Goal: Task Accomplishment & Management: Manage account settings

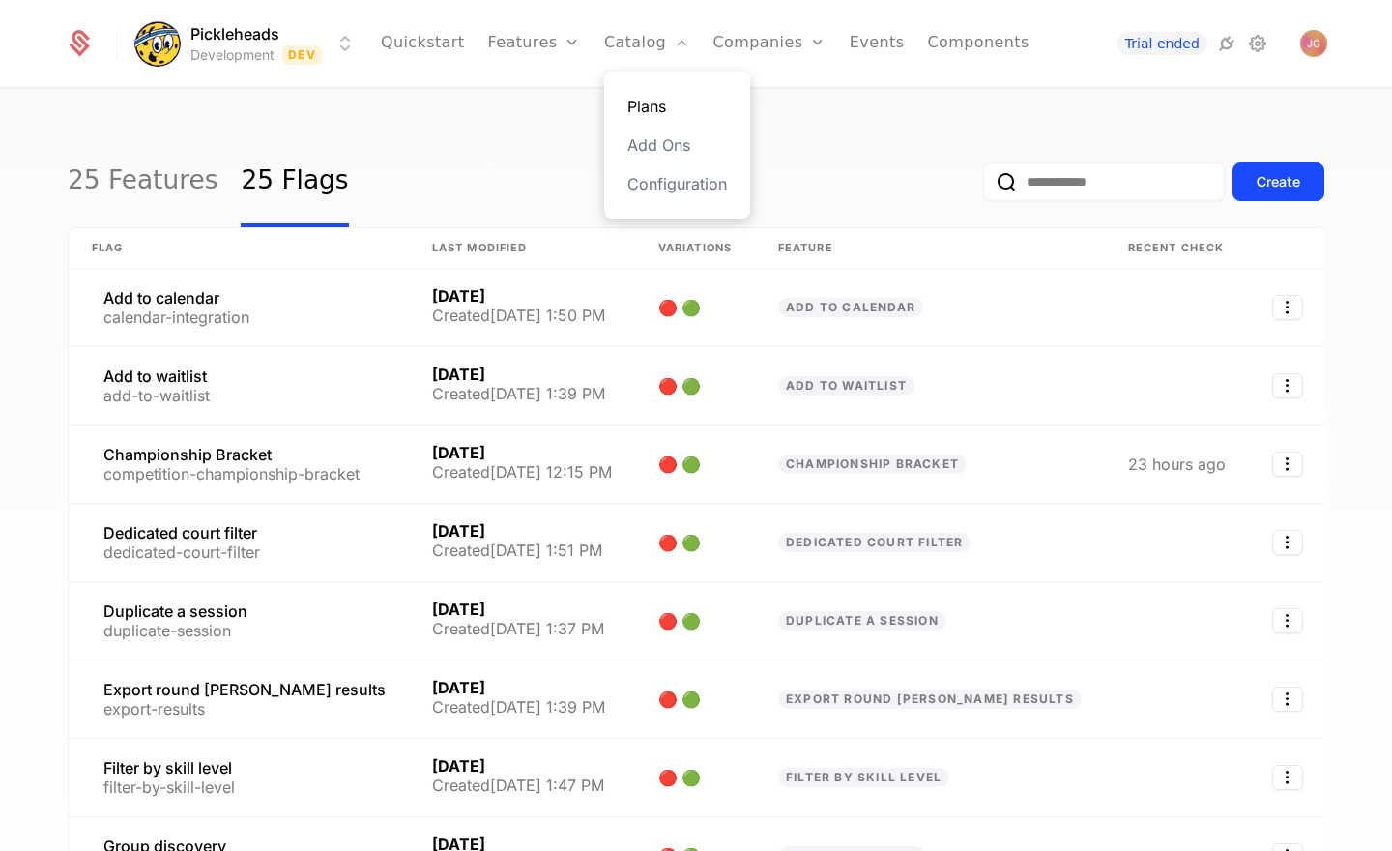
click at [663, 114] on link "Plans" at bounding box center [677, 106] width 100 height 23
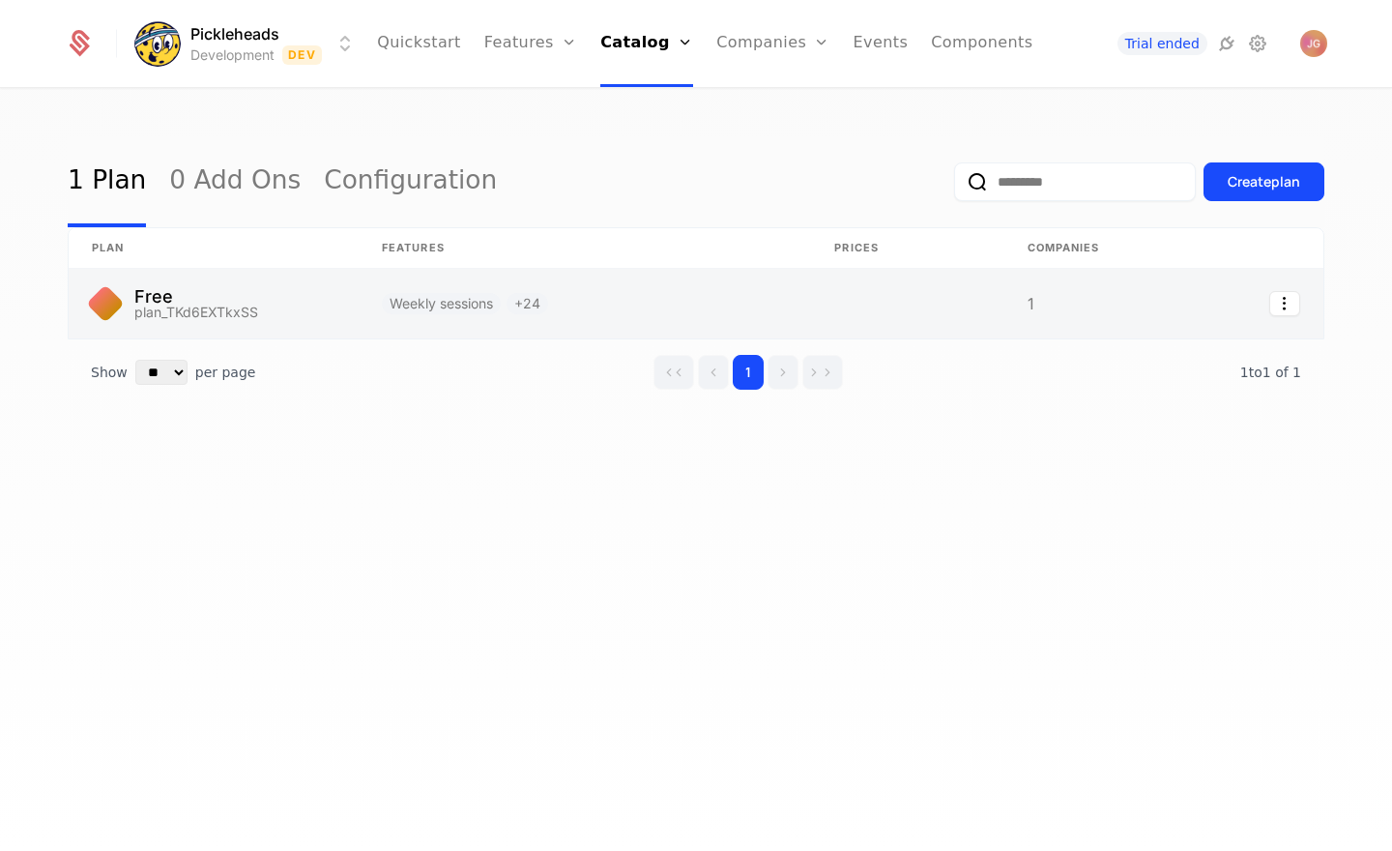
click at [244, 303] on link at bounding box center [214, 304] width 290 height 70
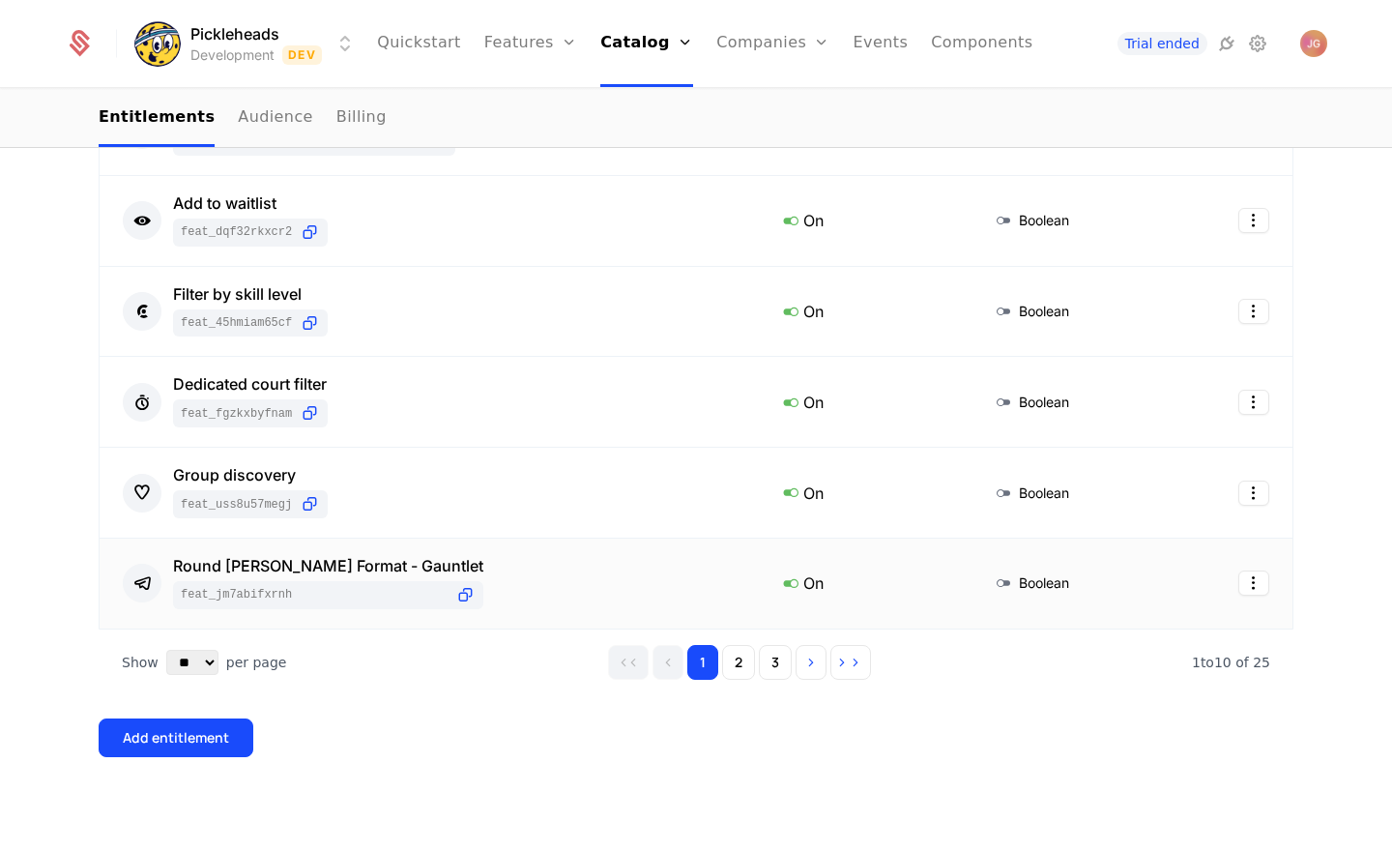
scroll to position [867, 0]
click at [738, 678] on button "2" at bounding box center [738, 661] width 33 height 35
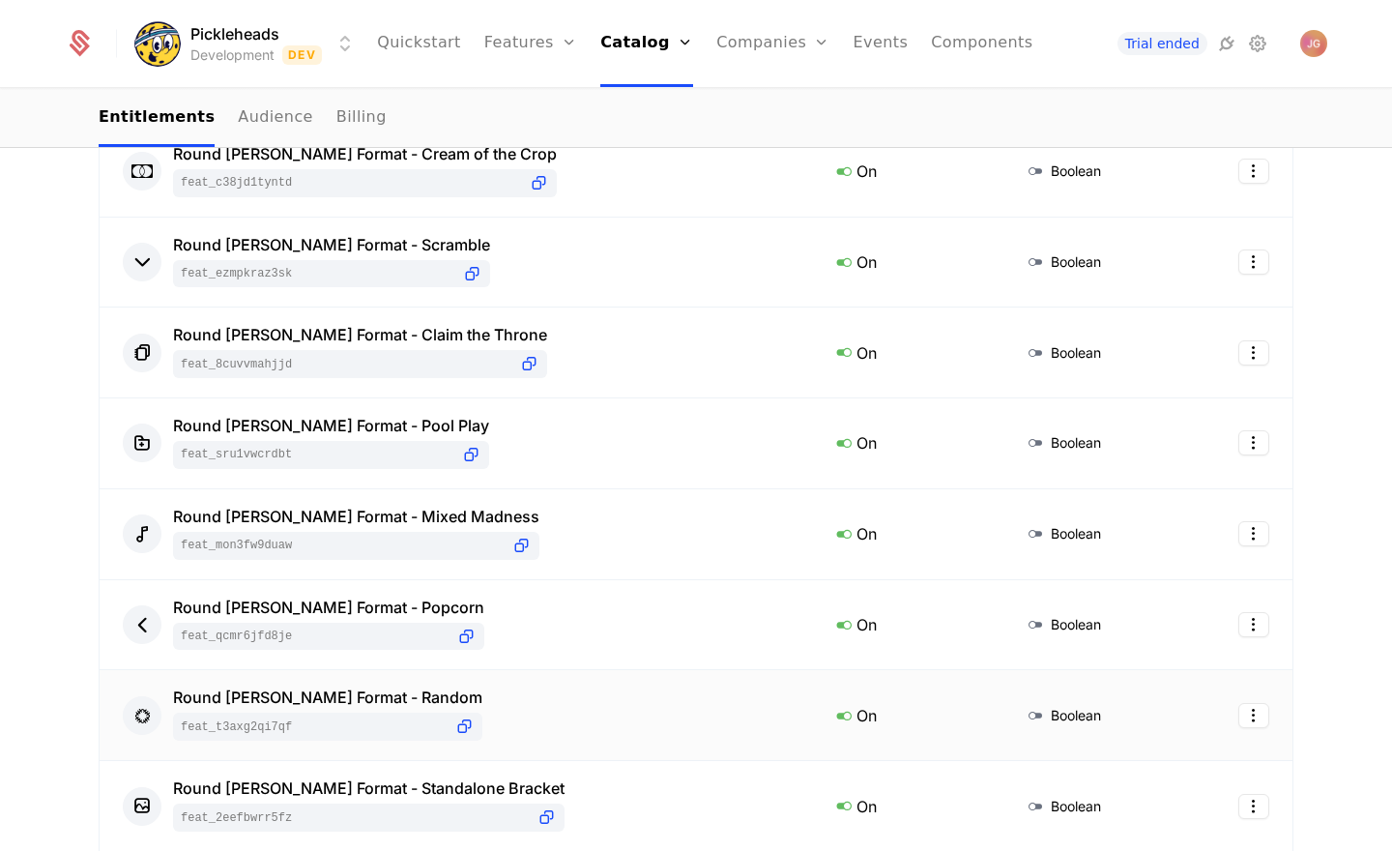
scroll to position [549, 0]
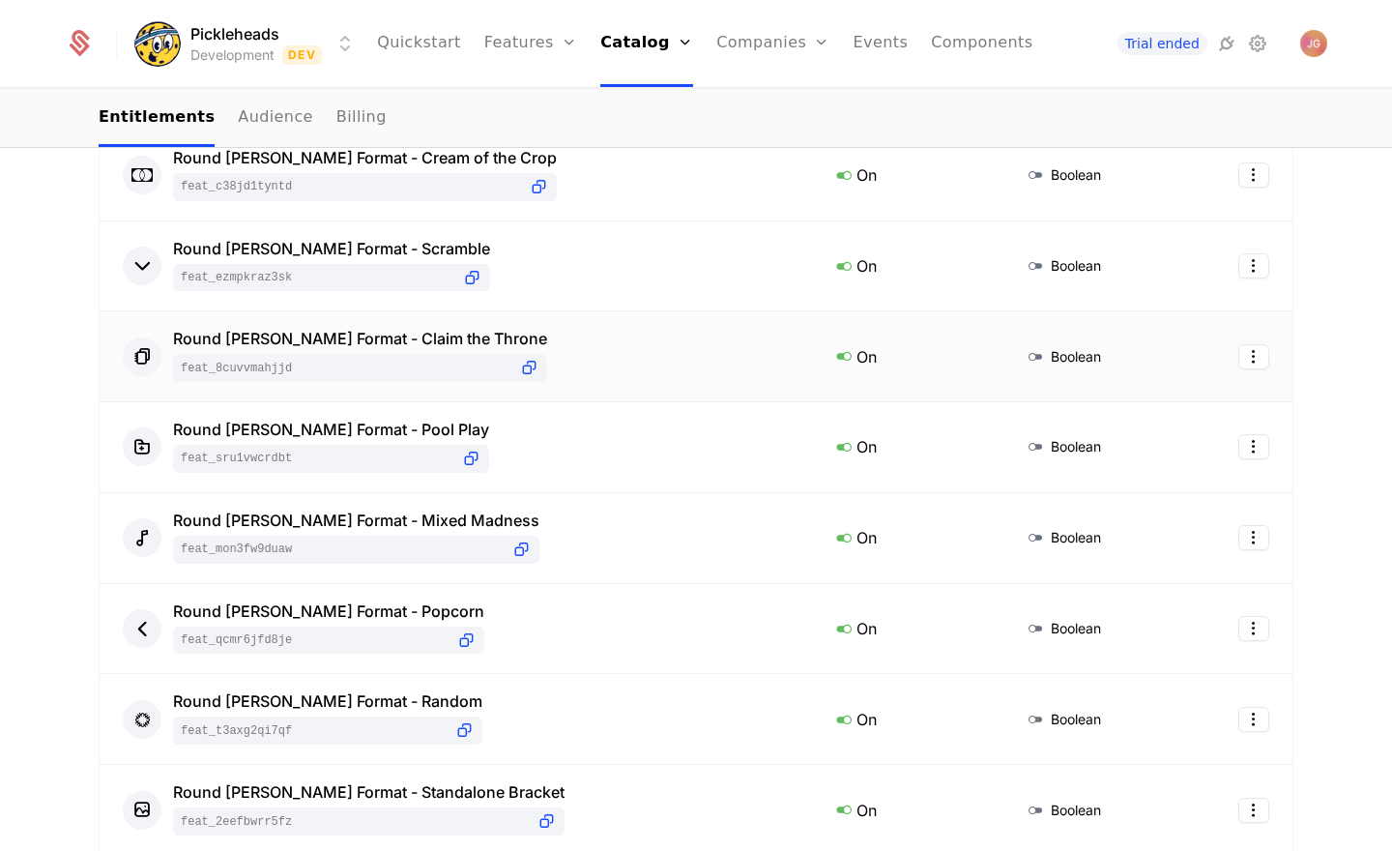
click at [831, 357] on icon at bounding box center [843, 355] width 25 height 25
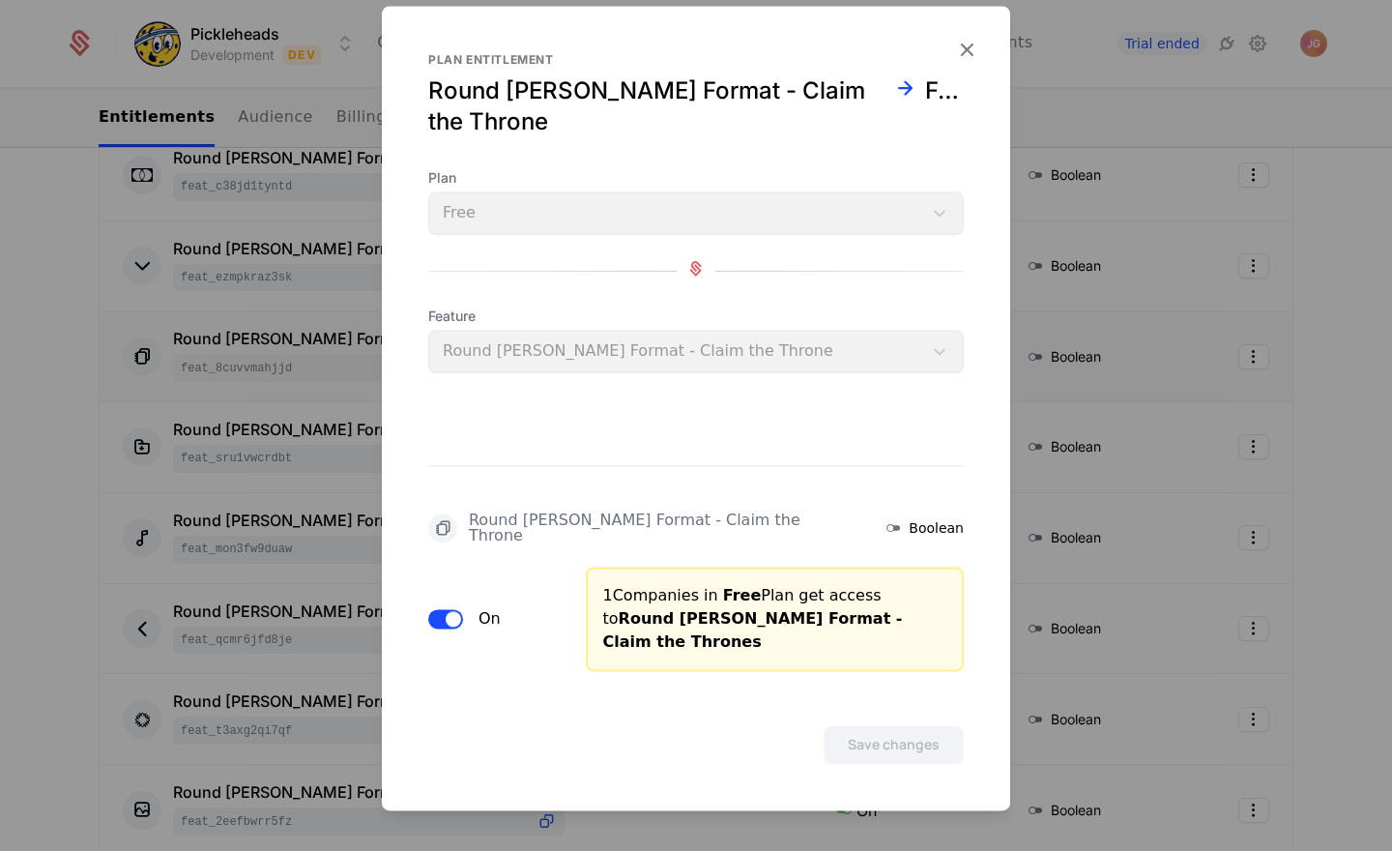
click at [446, 611] on span "button" at bounding box center [453, 618] width 15 height 15
click at [922, 725] on button "Save changes" at bounding box center [894, 744] width 140 height 39
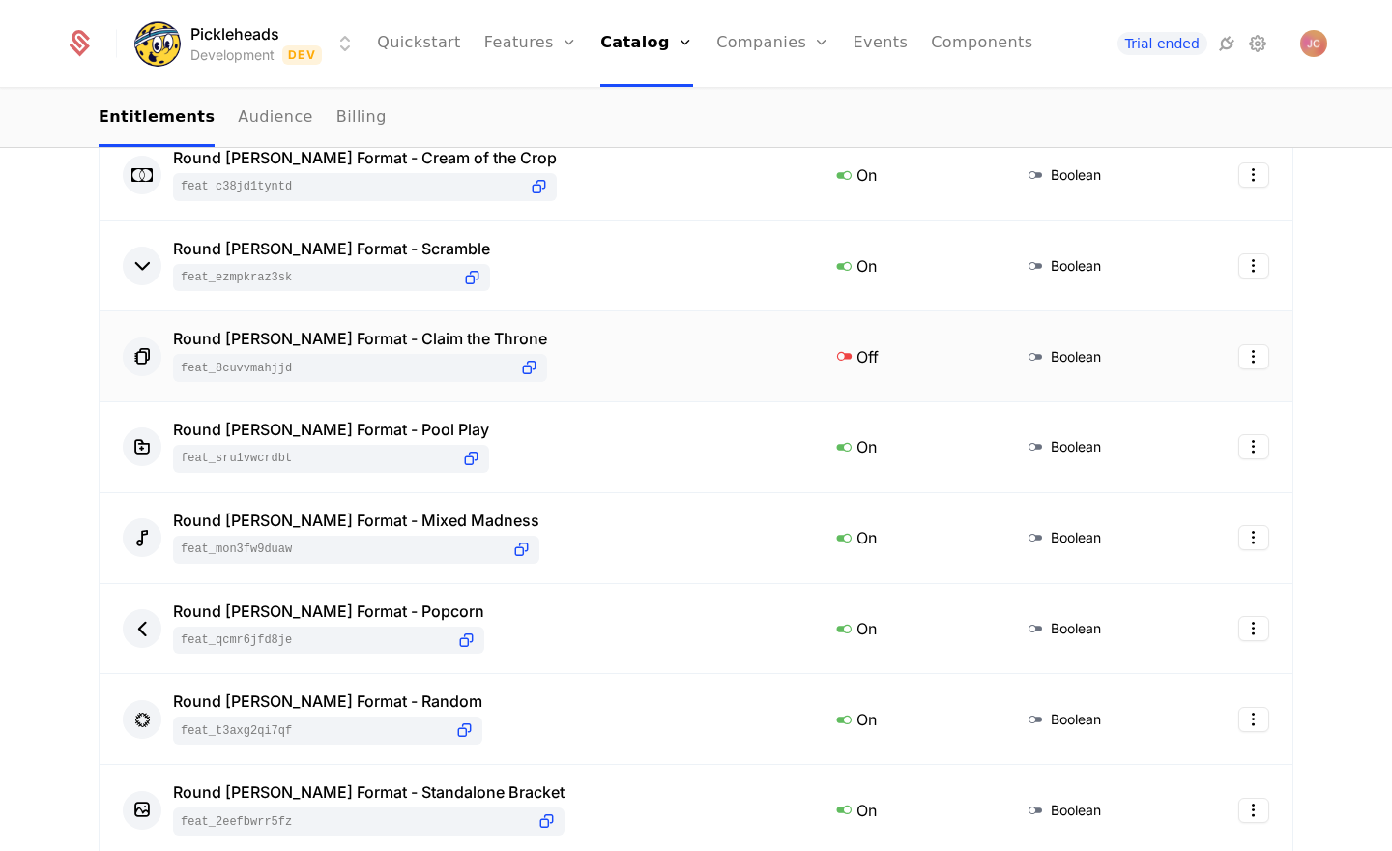
click at [831, 358] on div "Off" at bounding box center [904, 355] width 146 height 25
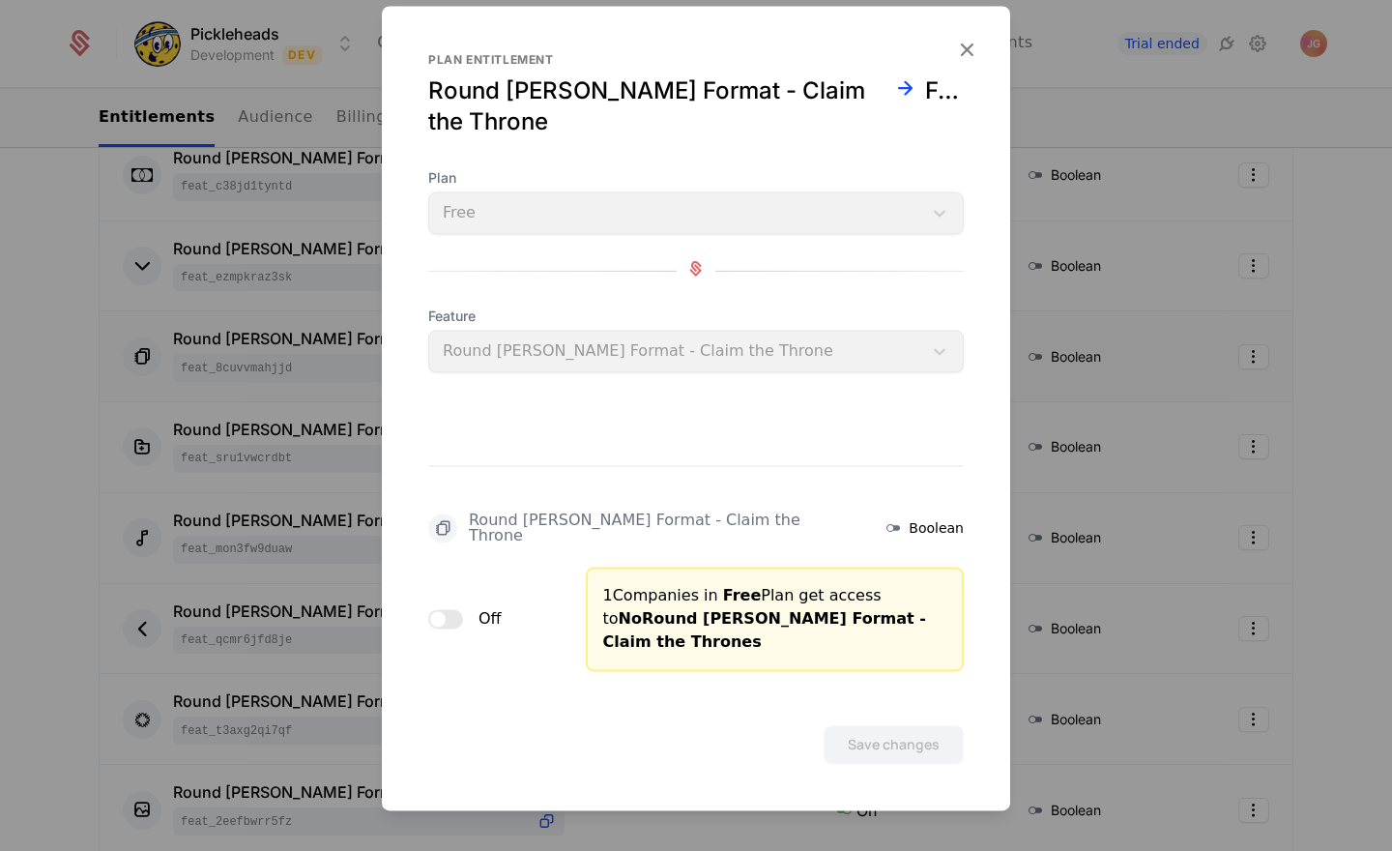
click at [463, 607] on div "Off" at bounding box center [464, 618] width 73 height 23
click at [442, 611] on span "button" at bounding box center [437, 618] width 15 height 15
click at [878, 725] on button "Save changes" at bounding box center [894, 744] width 140 height 39
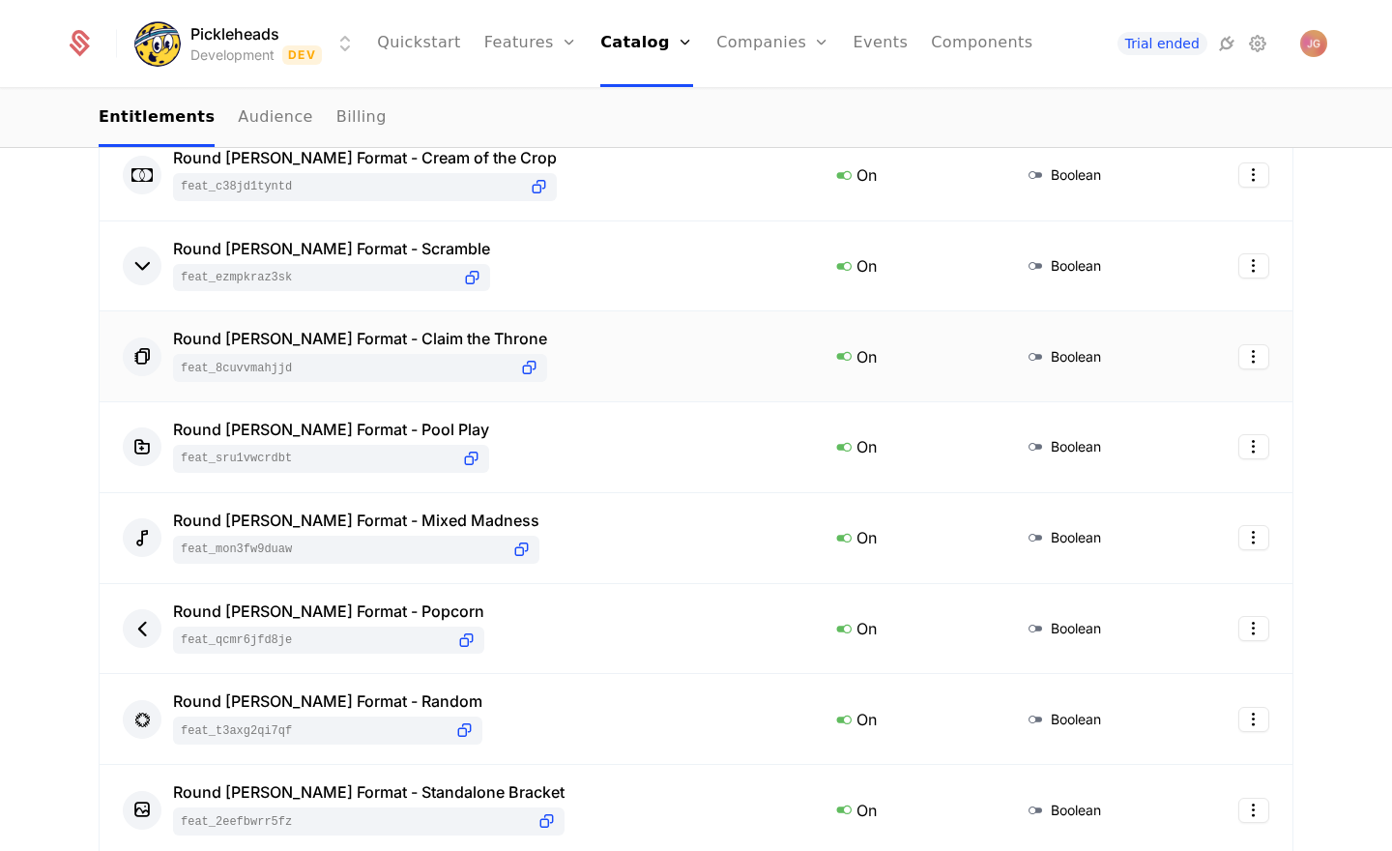
click at [831, 349] on div "On" at bounding box center [904, 355] width 146 height 25
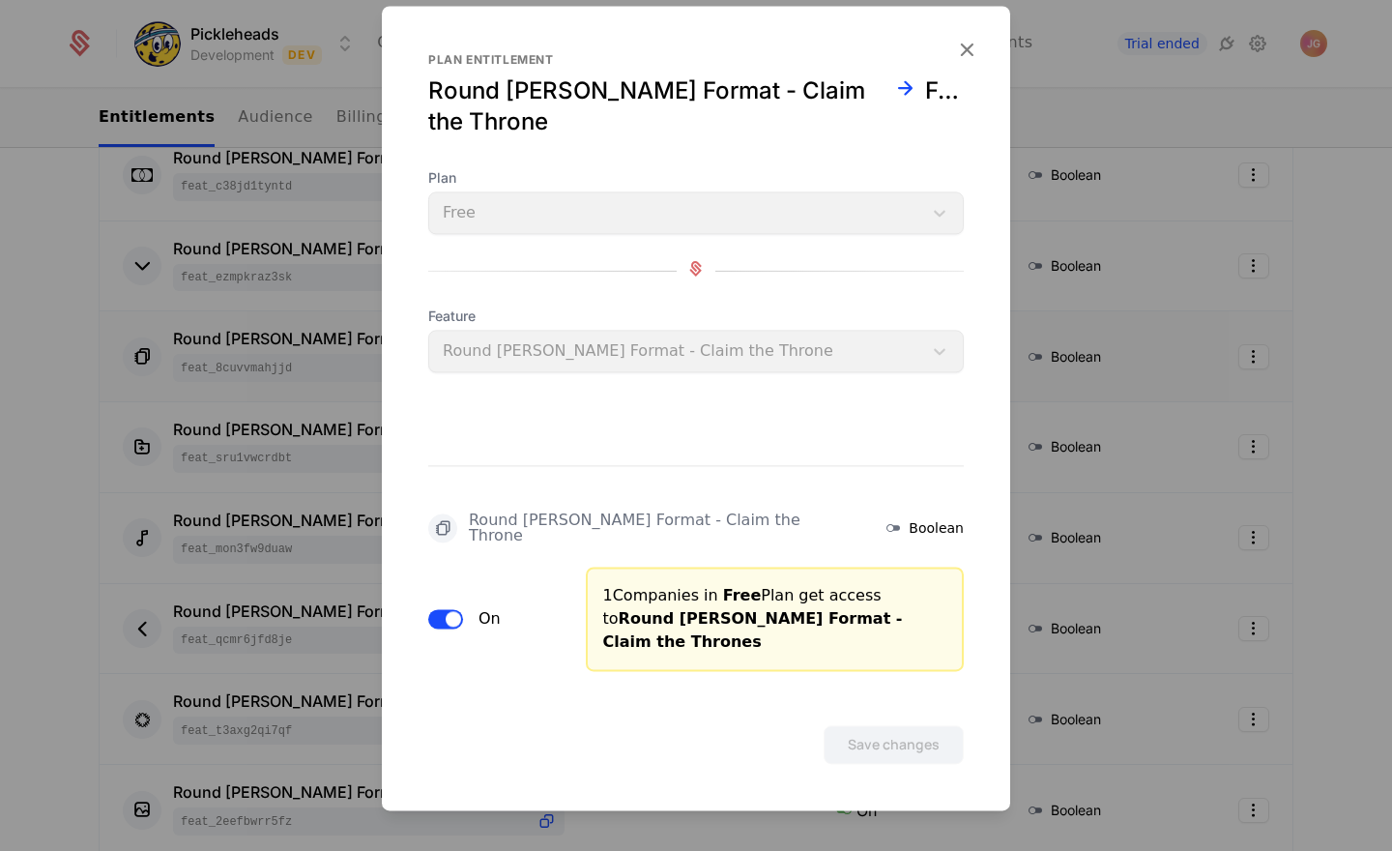
drag, startPoint x: 437, startPoint y: 606, endPoint x: 476, endPoint y: 623, distance: 42.0
click at [437, 609] on button "On" at bounding box center [445, 618] width 35 height 19
click at [925, 725] on button "Save changes" at bounding box center [894, 744] width 140 height 39
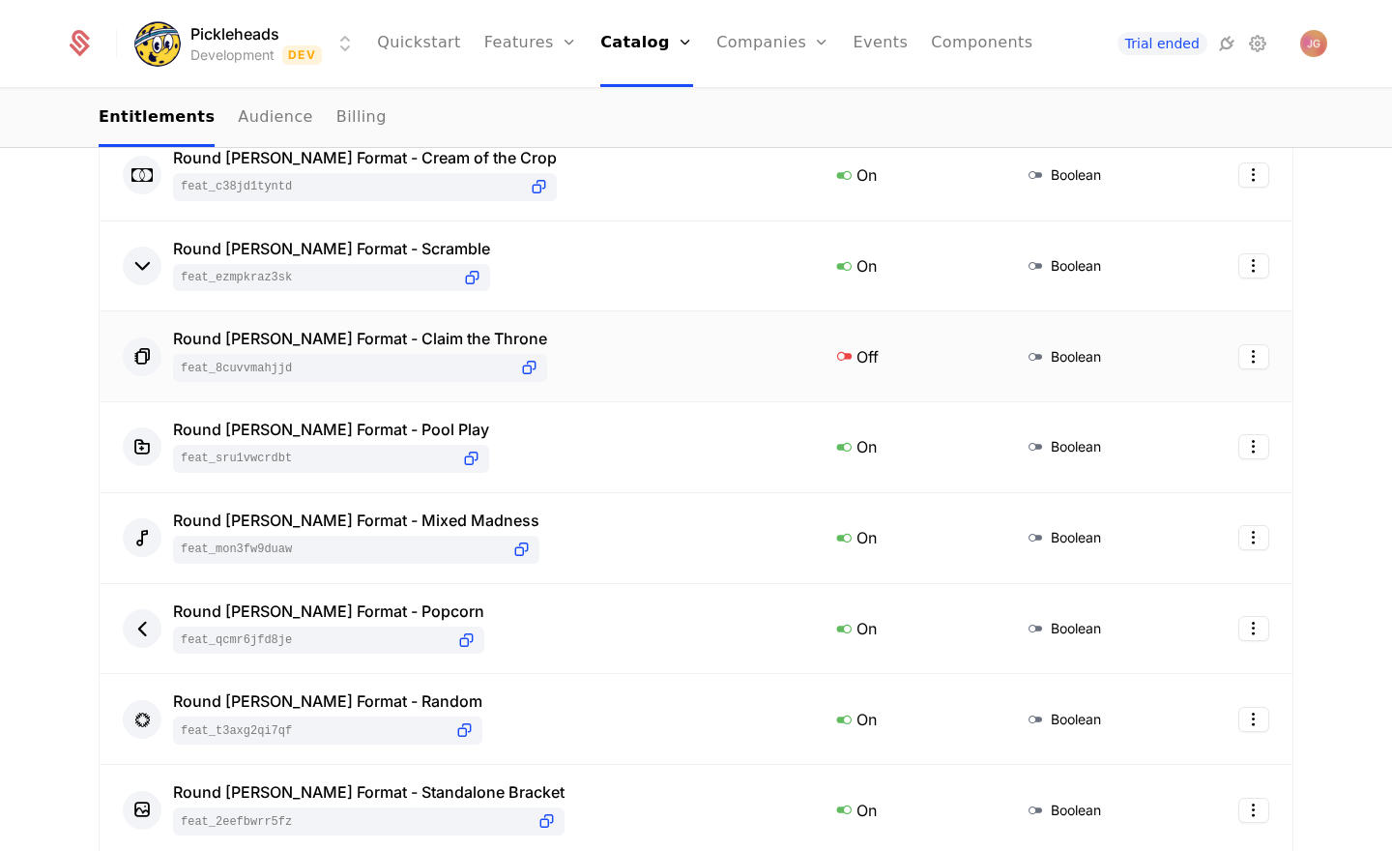
click at [831, 360] on icon at bounding box center [843, 355] width 25 height 25
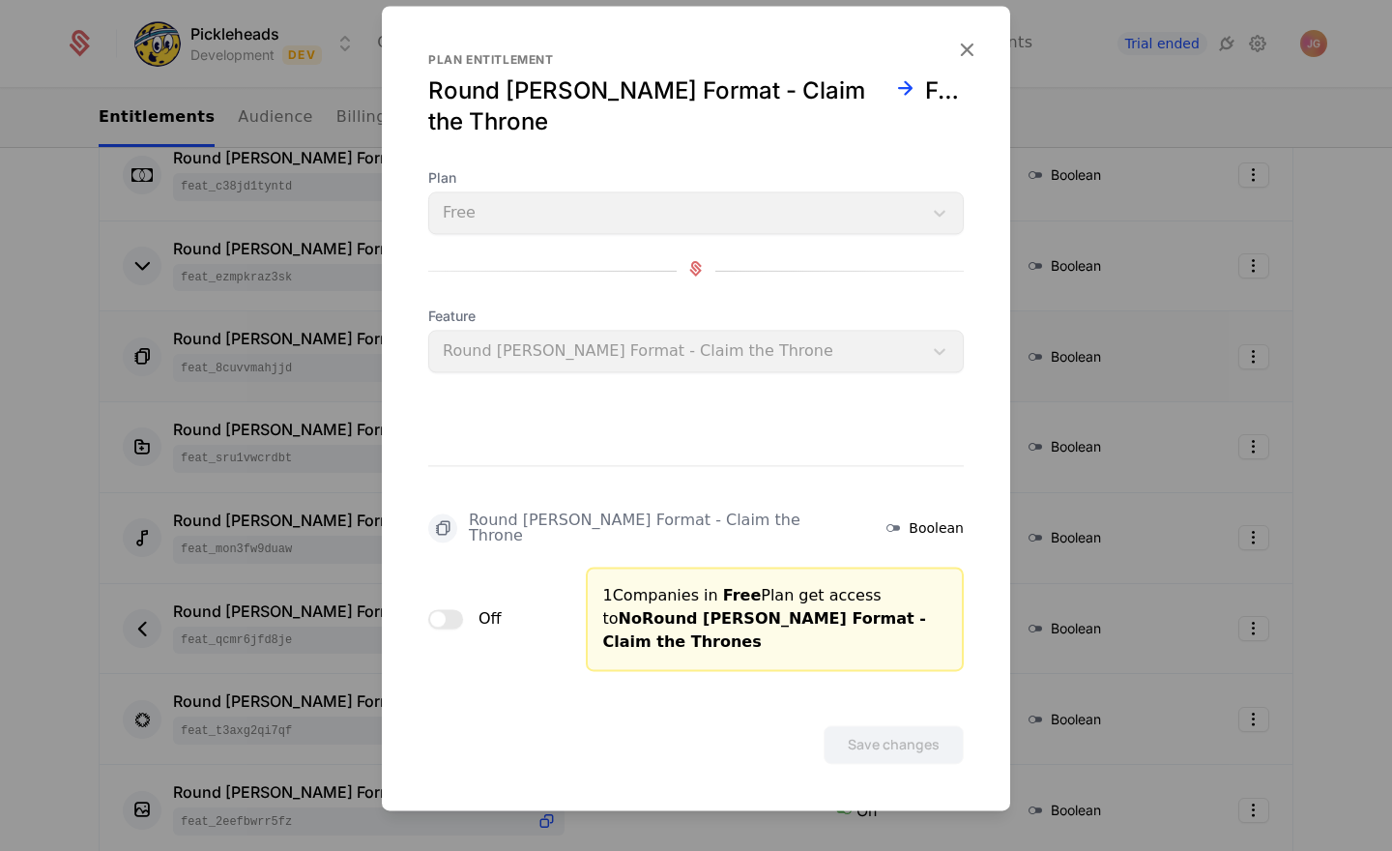
click at [436, 611] on span "button" at bounding box center [437, 618] width 15 height 15
click at [908, 725] on button "Save changes" at bounding box center [894, 744] width 140 height 39
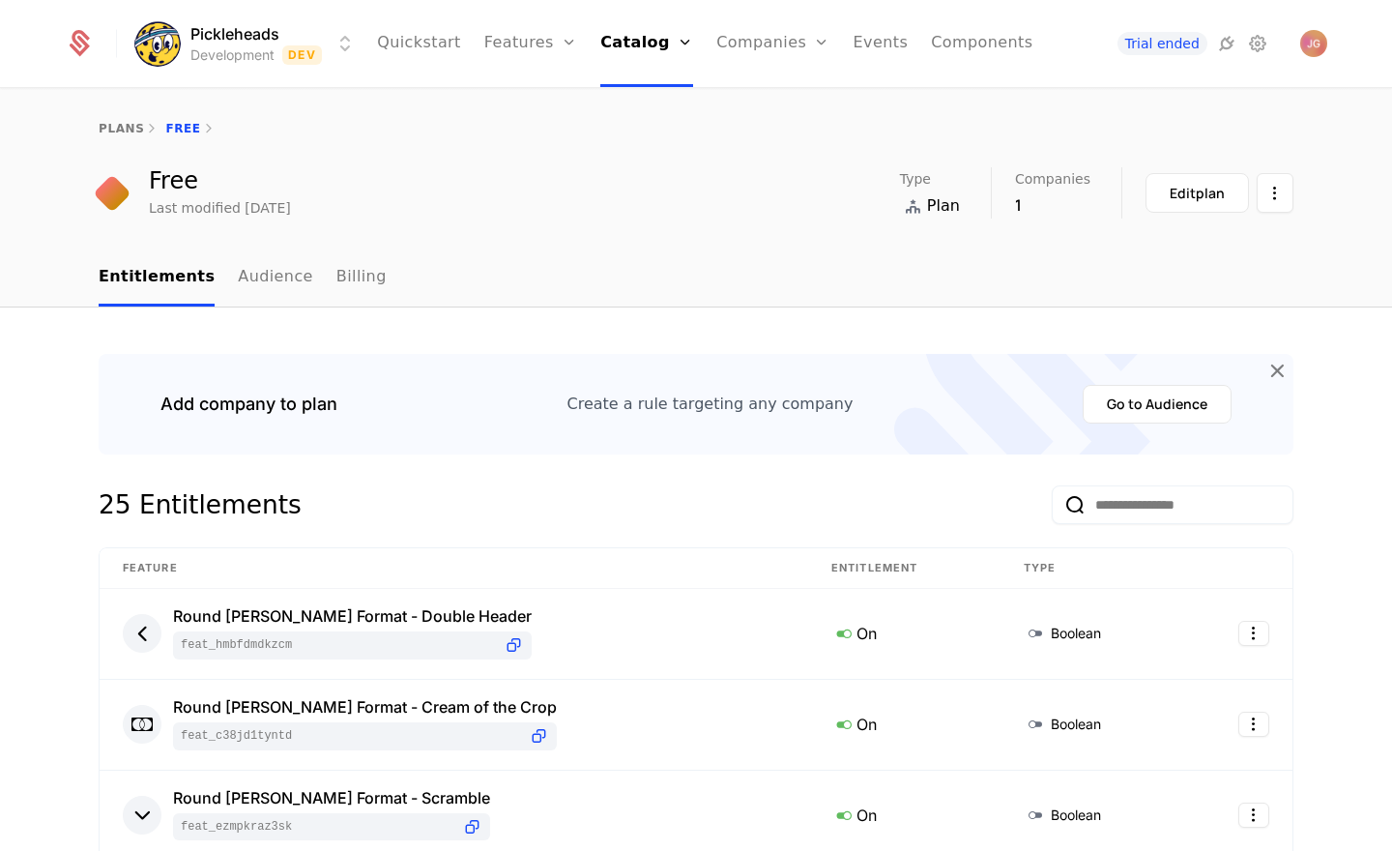
scroll to position [881, 0]
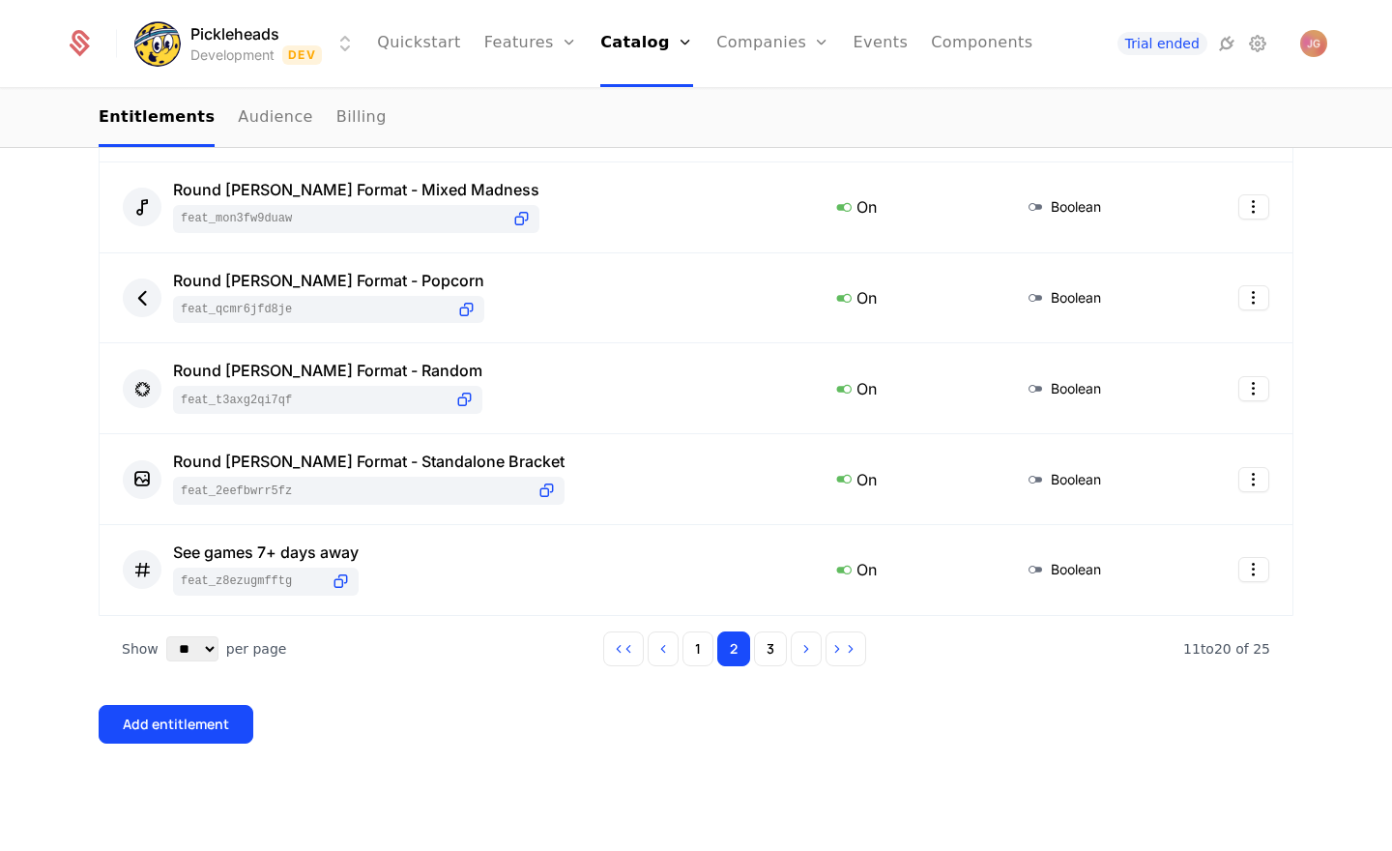
click at [68, 482] on div "Add company to plan Create a rule targeting any company Go to Audience 25 Entit…" at bounding box center [696, 139] width 1257 height 1330
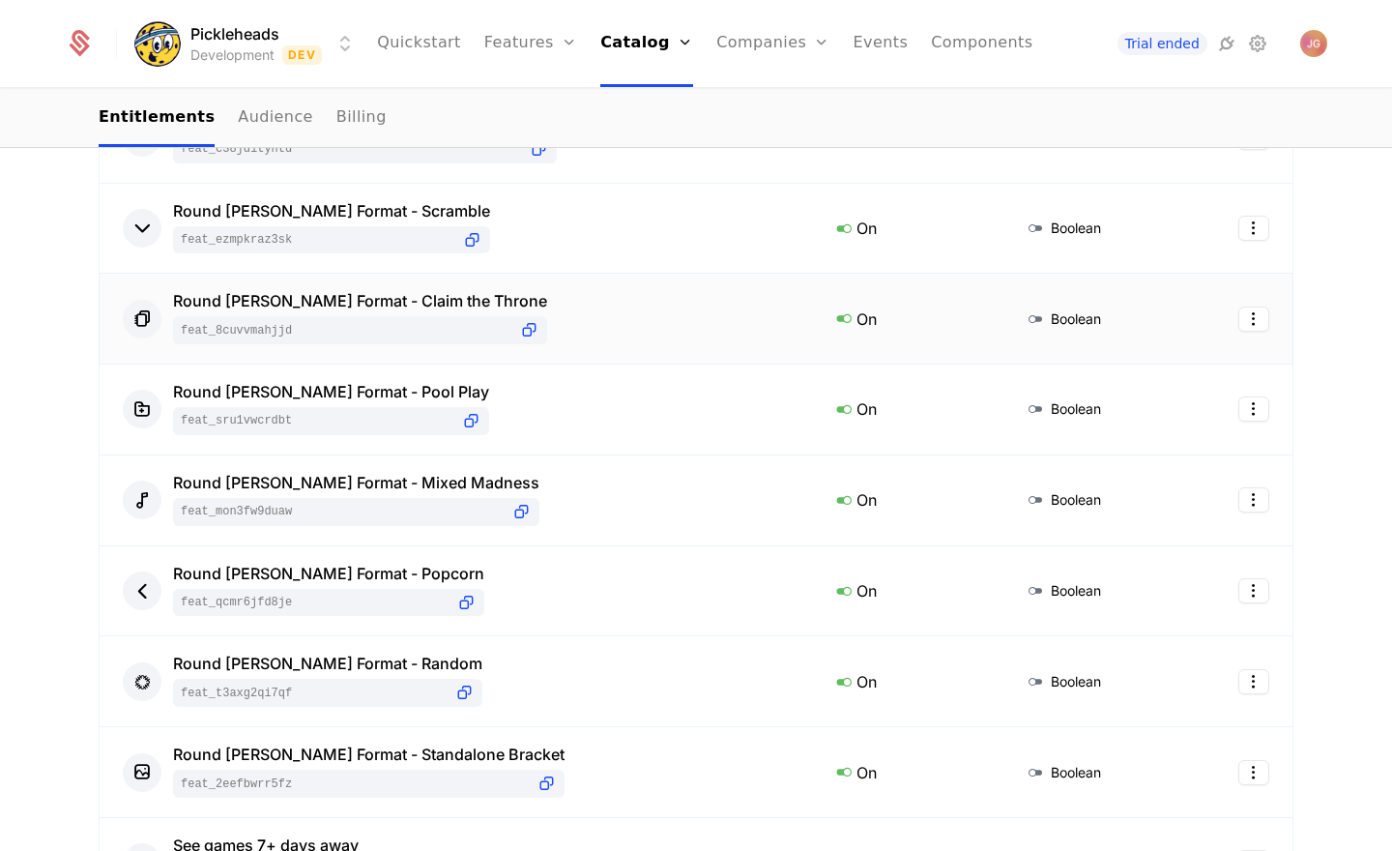
scroll to position [579, 0]
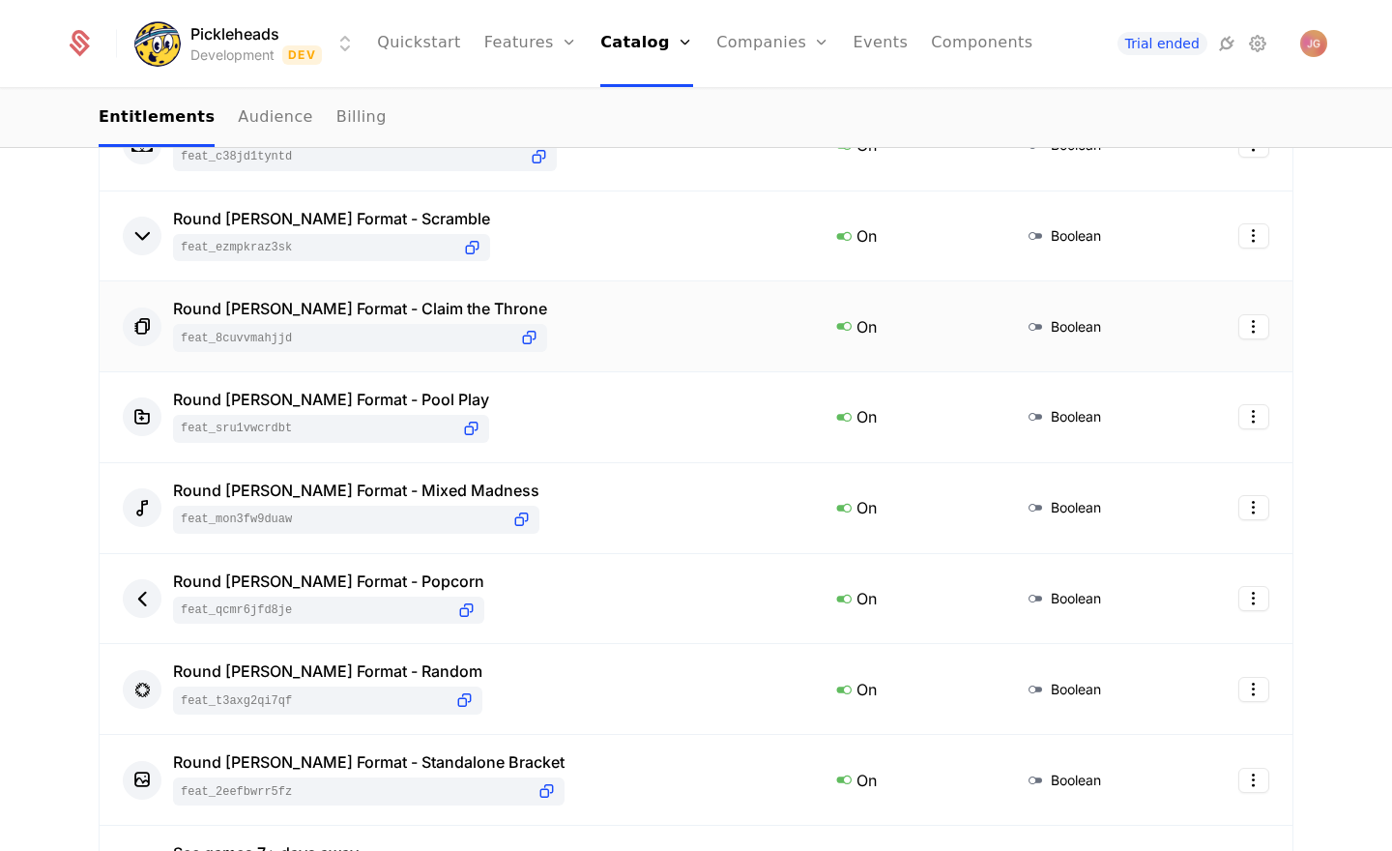
click at [831, 331] on icon at bounding box center [843, 325] width 25 height 25
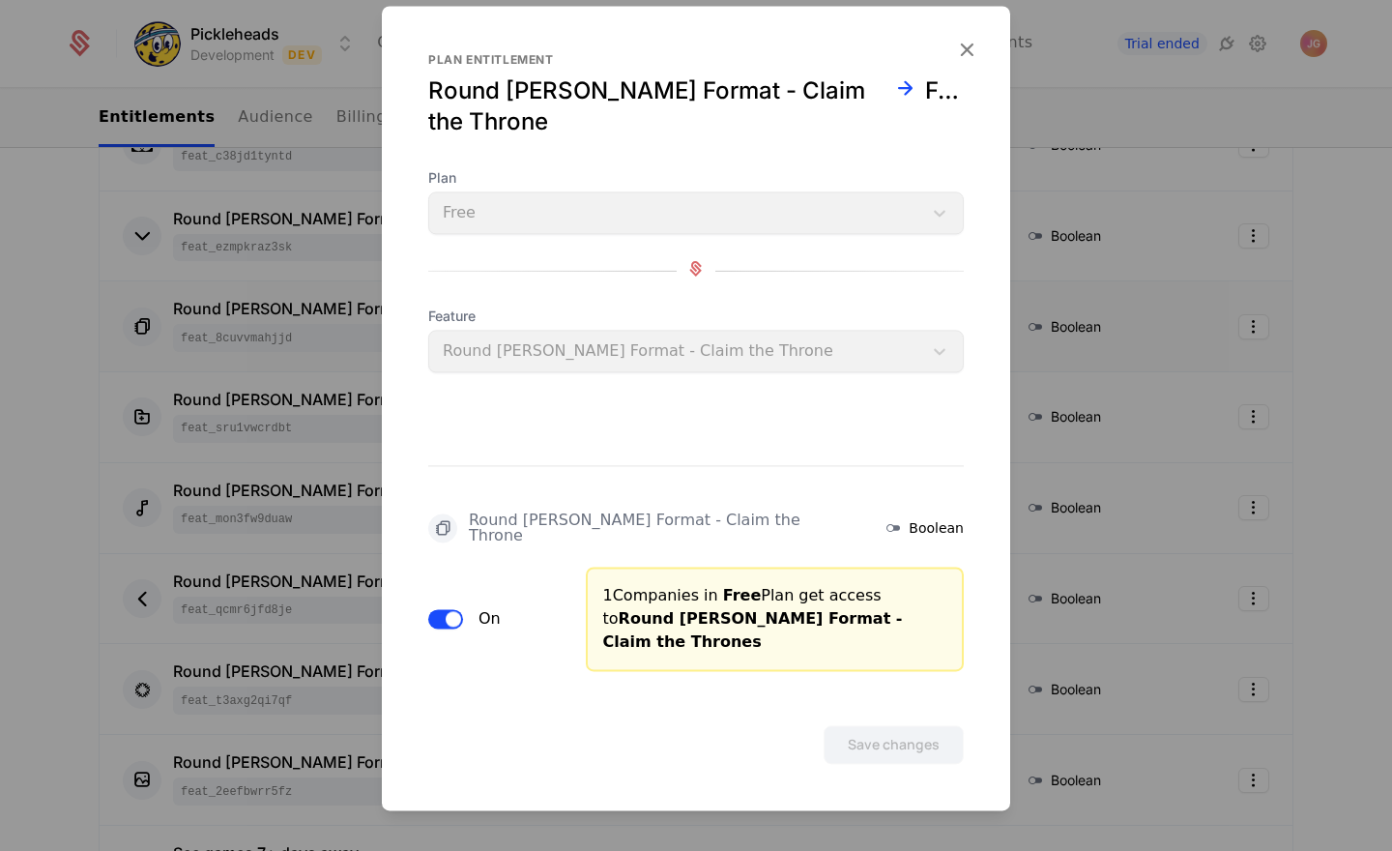
drag, startPoint x: 435, startPoint y: 598, endPoint x: 454, endPoint y: 608, distance: 21.6
click at [435, 609] on button "On" at bounding box center [445, 618] width 35 height 19
click at [897, 725] on button "Save changes" at bounding box center [894, 744] width 140 height 39
